Goal: Information Seeking & Learning: Learn about a topic

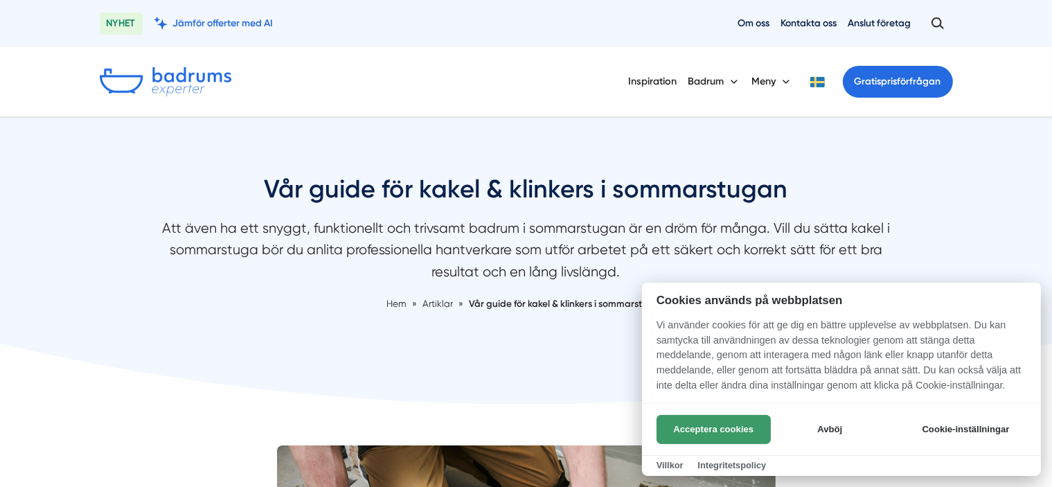
click at [722, 429] on button "Acceptera cookies" at bounding box center [713, 429] width 114 height 29
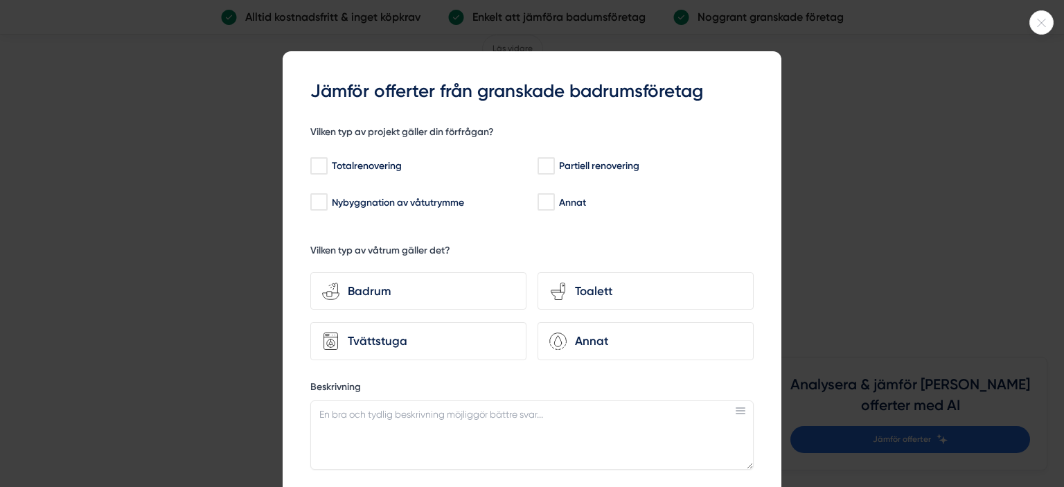
click at [1041, 19] on icon at bounding box center [1041, 23] width 23 height 8
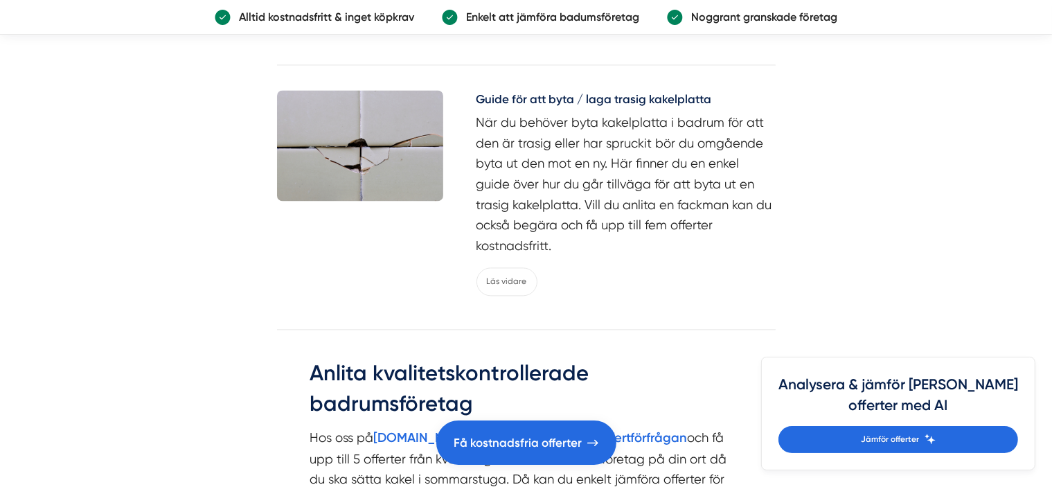
scroll to position [2978, 0]
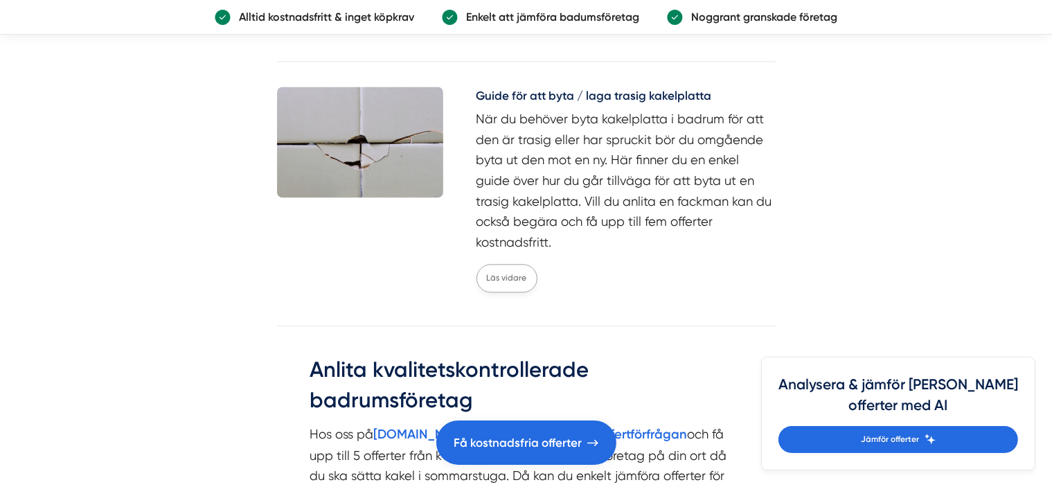
click at [506, 264] on link "Läs vidare" at bounding box center [506, 278] width 61 height 28
